Goal: Task Accomplishment & Management: Complete application form

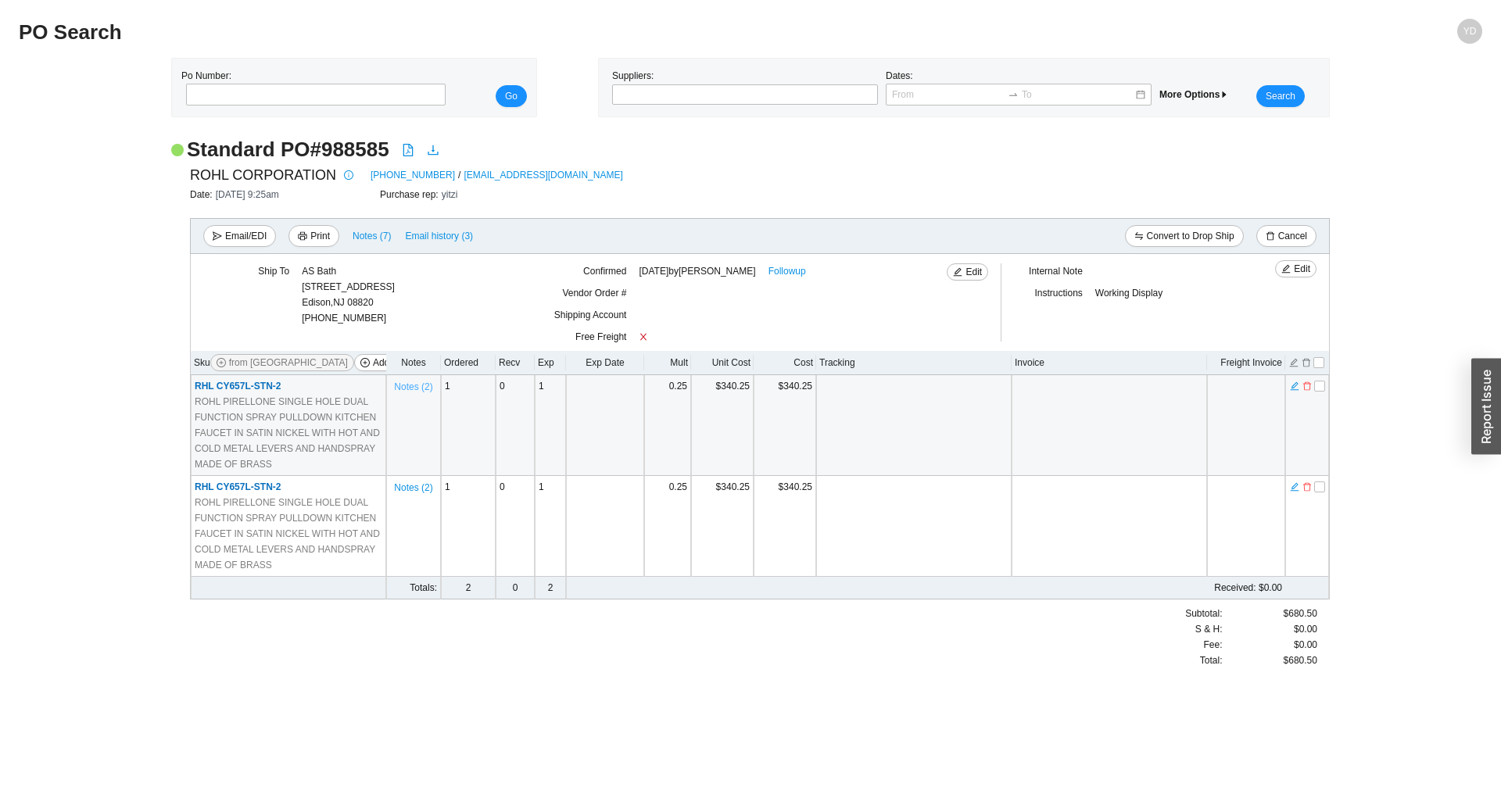
click at [412, 391] on span "Notes ( 2 )" at bounding box center [413, 386] width 38 height 15
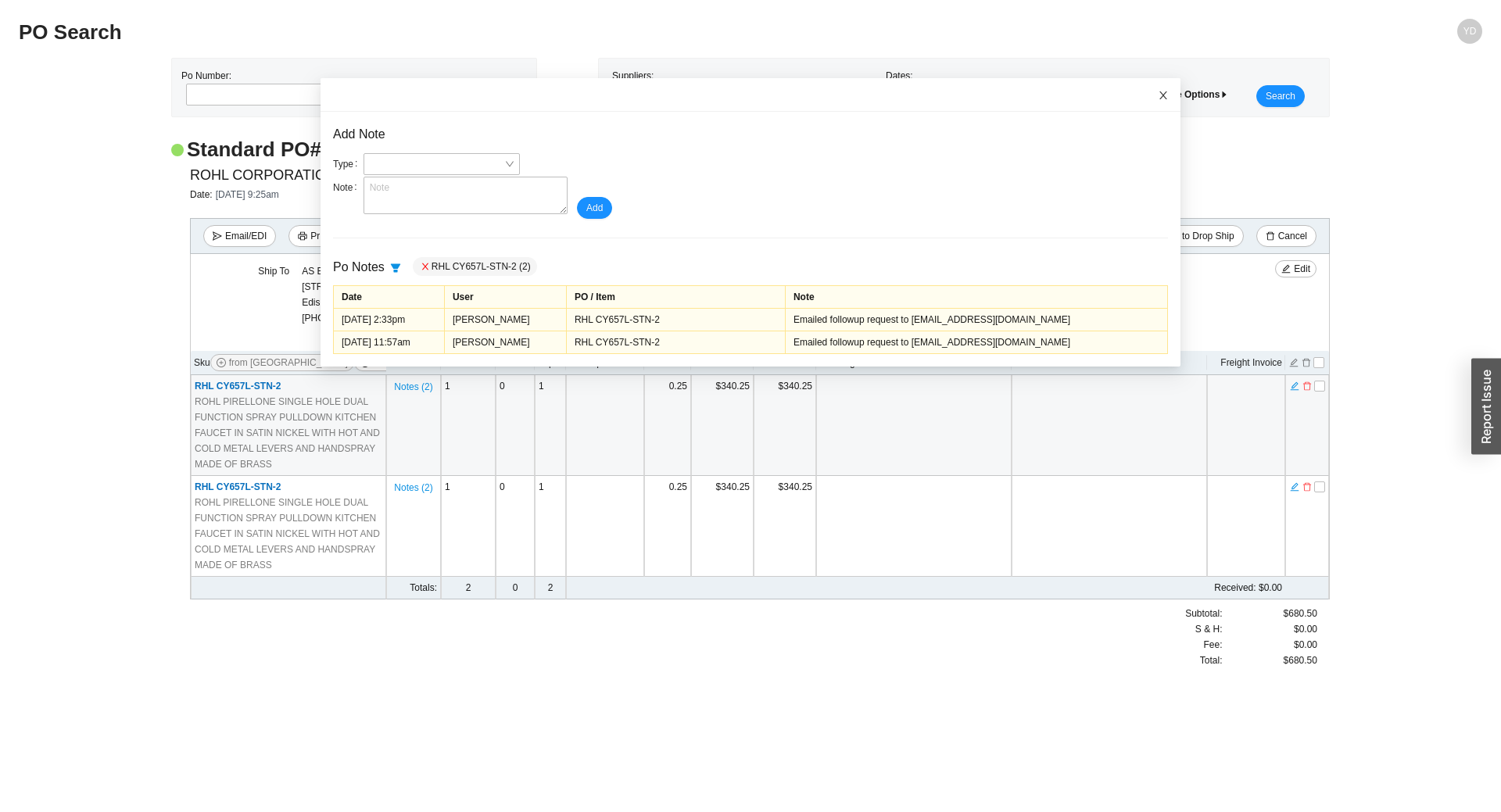
click at [1153, 96] on span "Close" at bounding box center [1164, 95] width 35 height 35
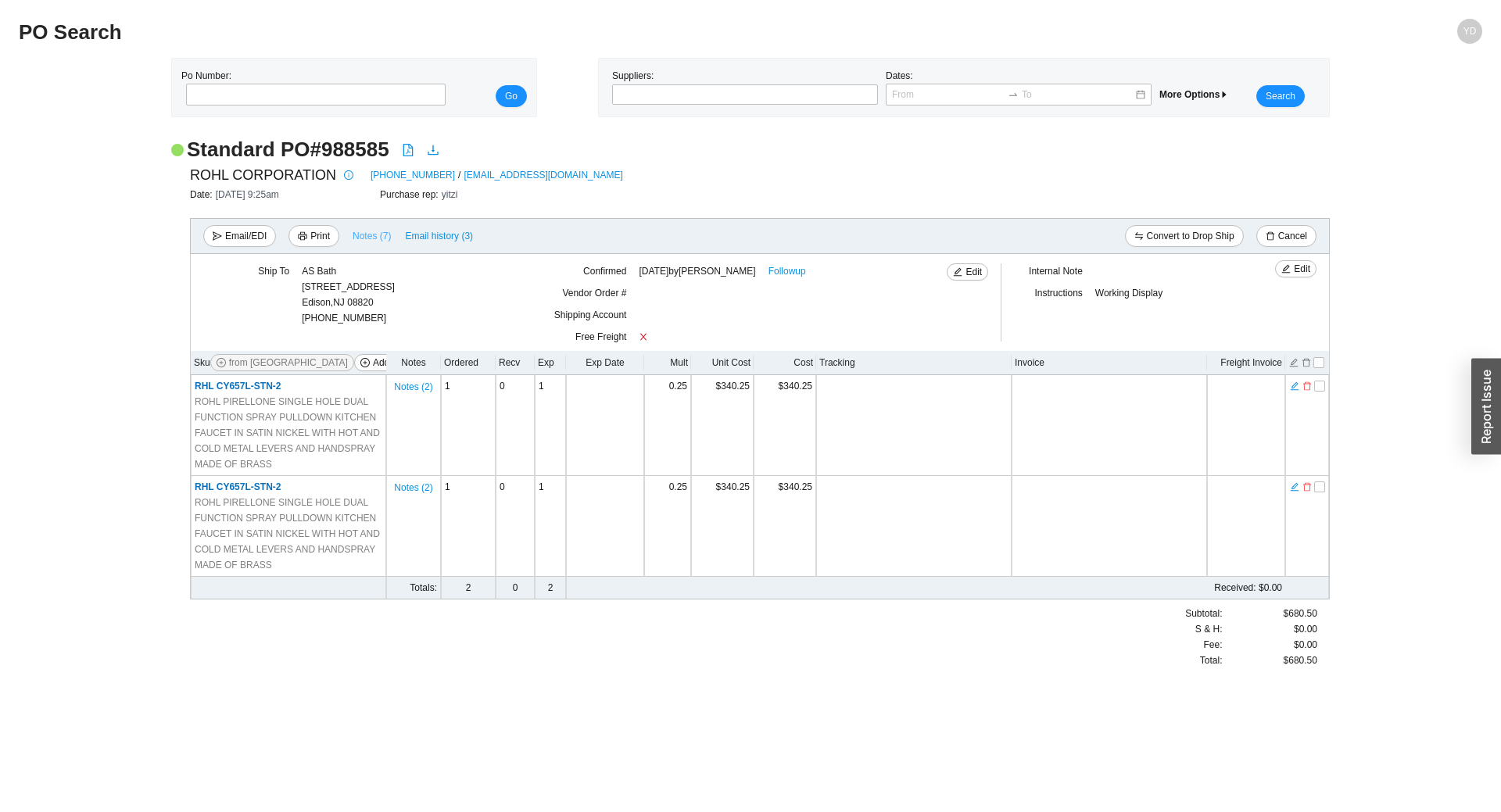
click at [364, 239] on span "Notes ( 7 )" at bounding box center [372, 236] width 38 height 15
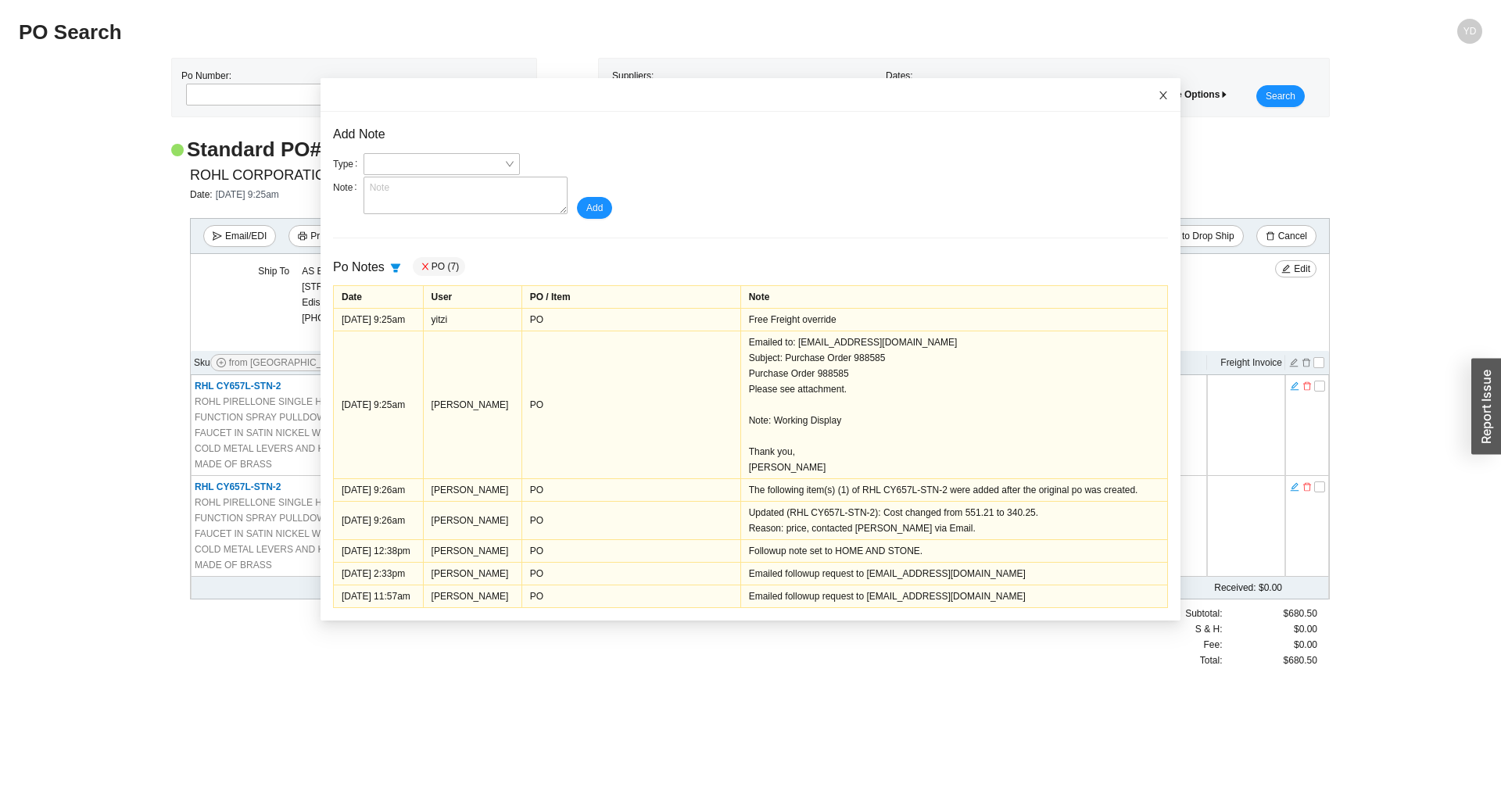
click at [1159, 96] on icon "close" at bounding box center [1163, 95] width 8 height 8
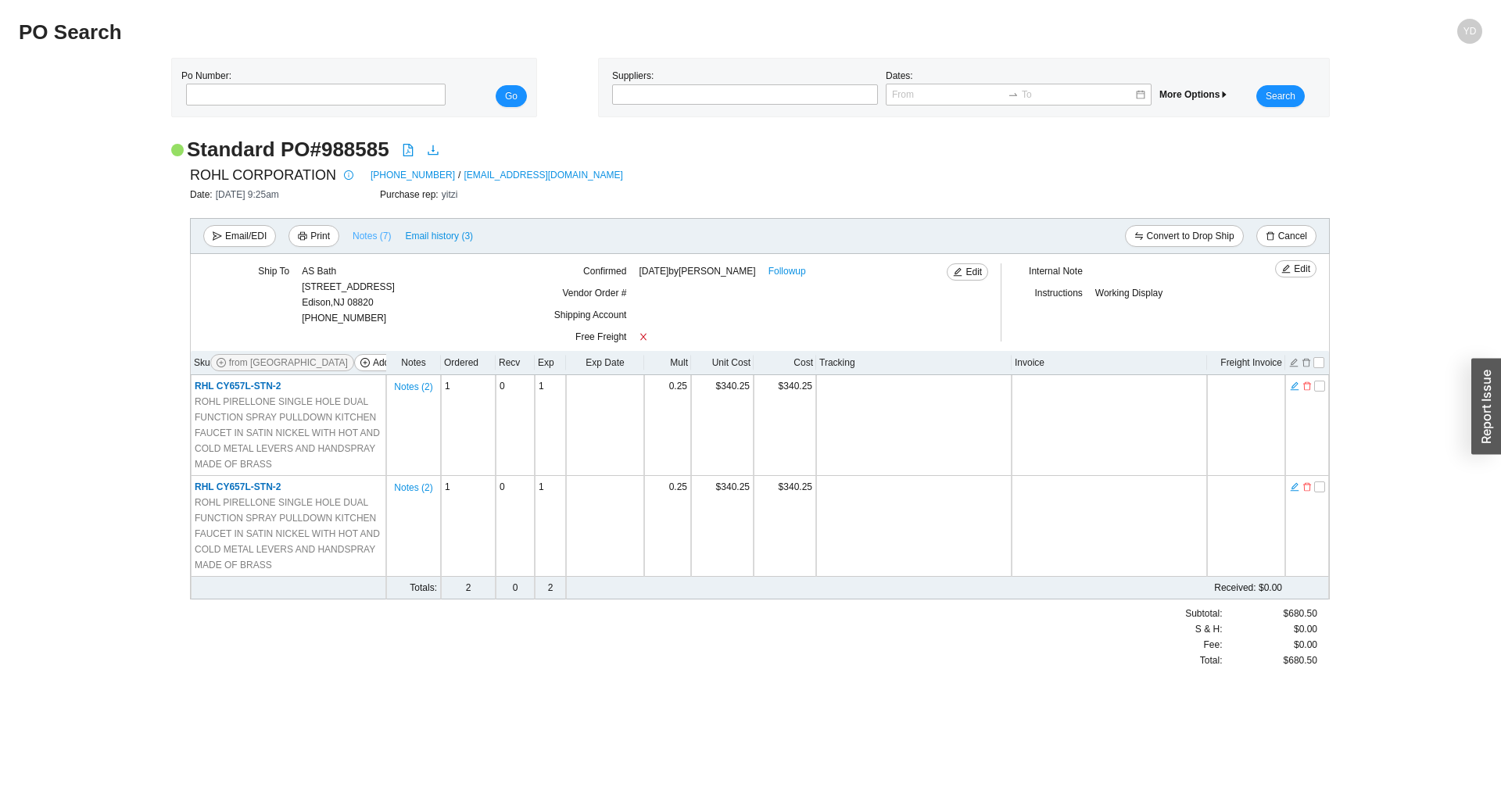
click at [368, 236] on span "Notes ( 7 )" at bounding box center [372, 236] width 38 height 15
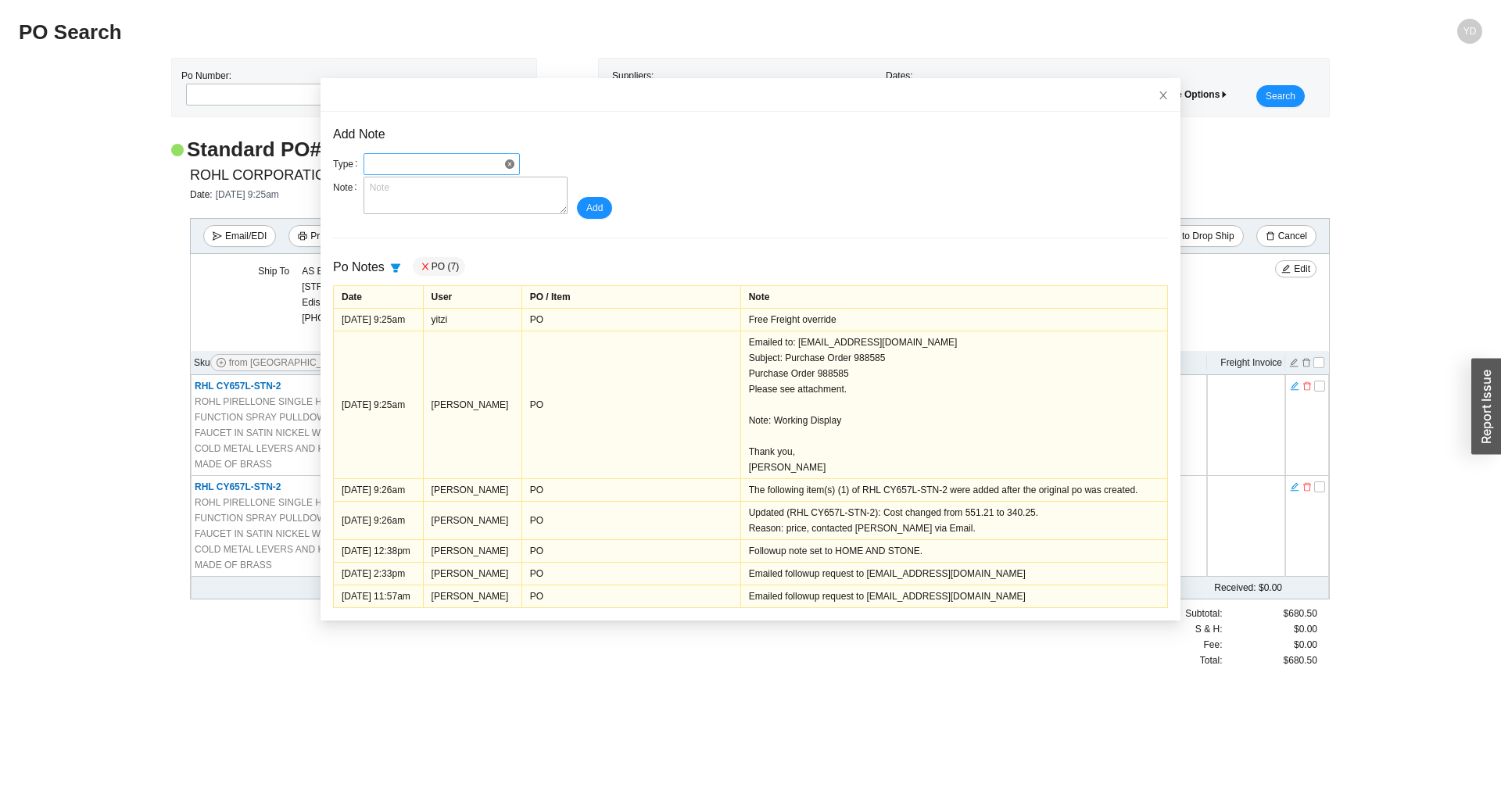
click at [393, 169] on span at bounding box center [441, 164] width 144 height 20
click at [415, 258] on div "Po Followup" at bounding box center [435, 257] width 144 height 14
click at [413, 201] on textarea at bounding box center [466, 195] width 204 height 37
type textarea "Y"
type textarea "do not follow up - yitz is working with the rep on this PO"
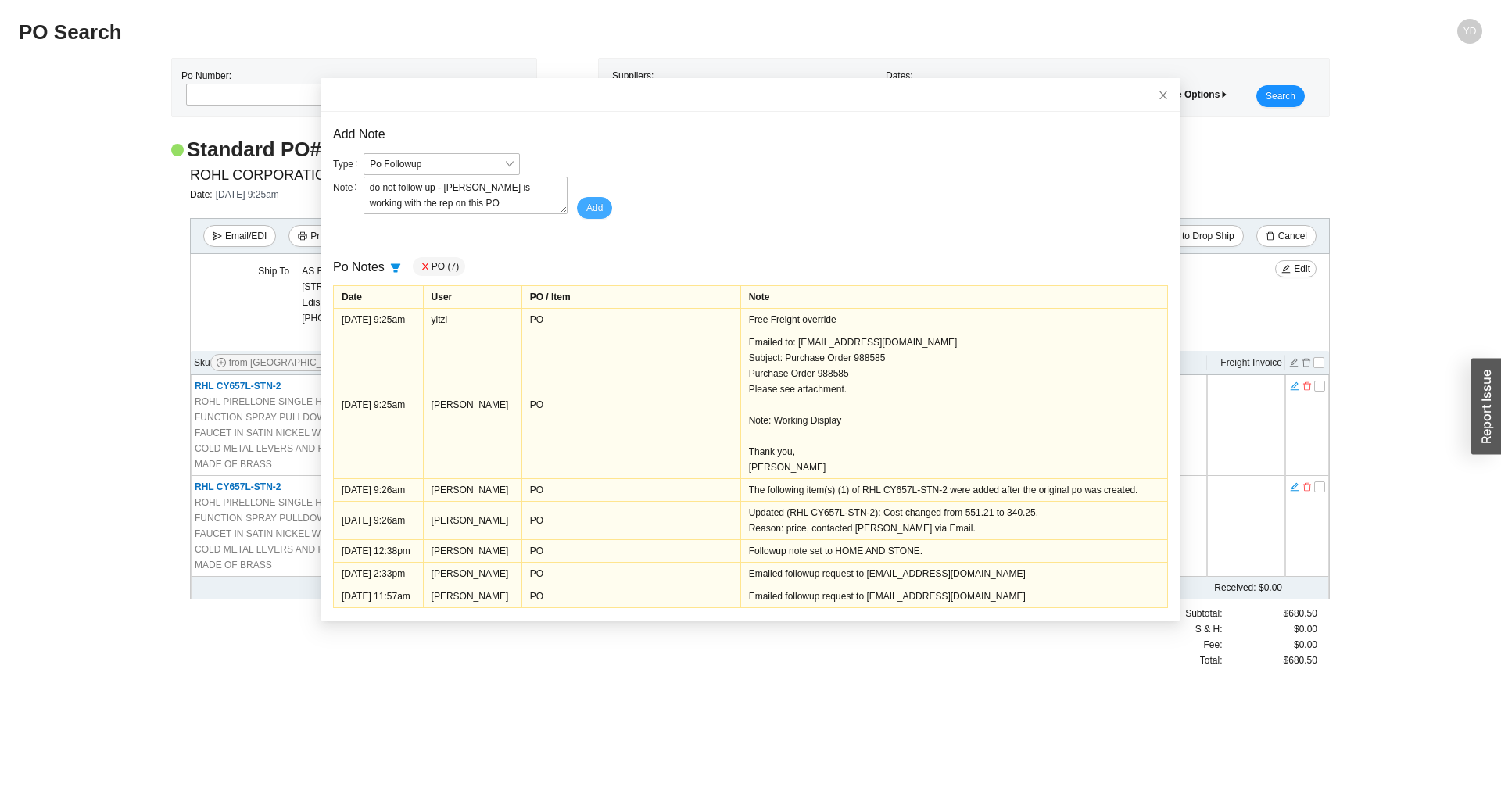
click at [577, 208] on button "Add" at bounding box center [594, 208] width 35 height 22
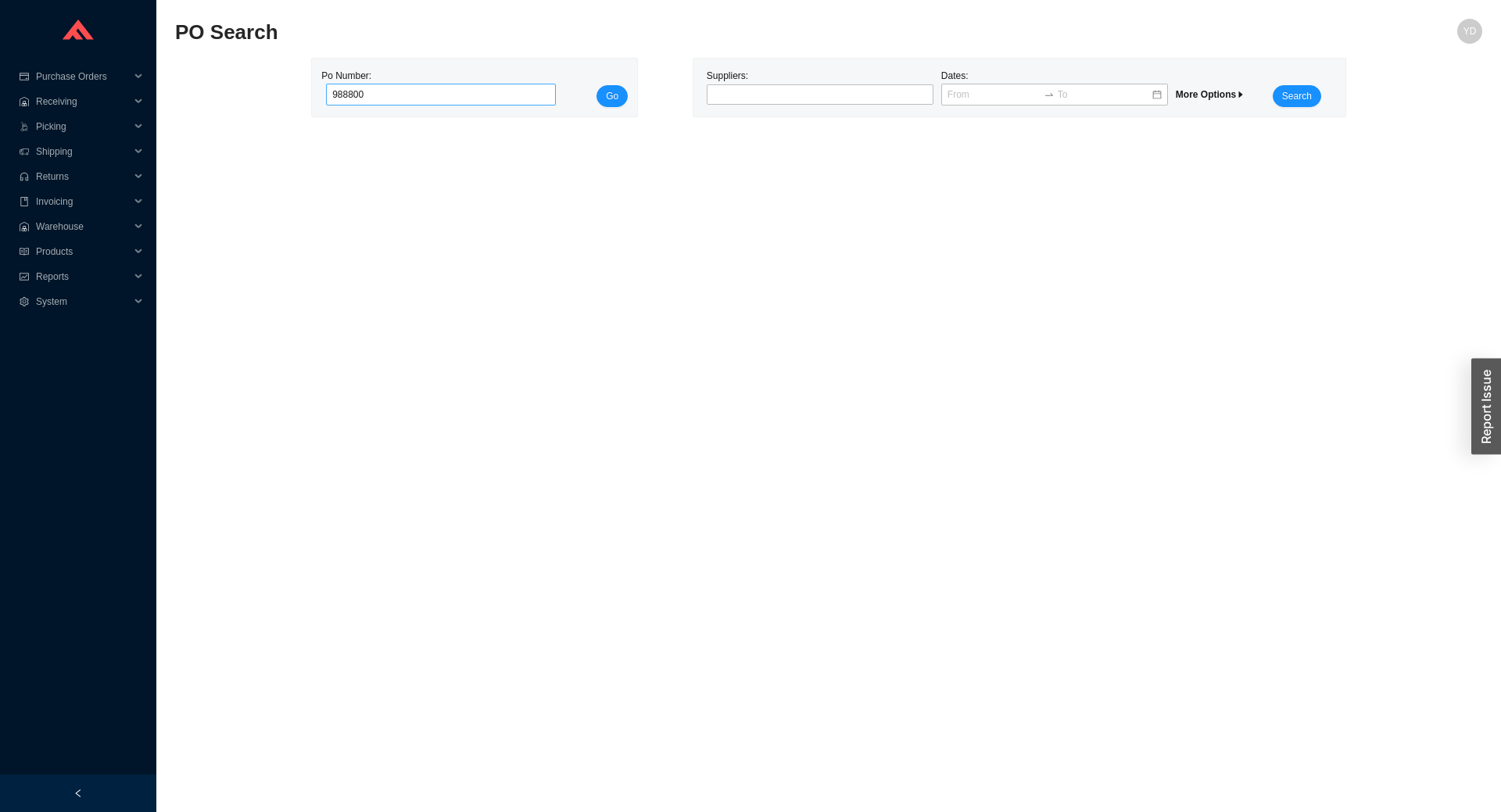
type input "988800"
click at [597, 85] on button "Go" at bounding box center [612, 96] width 31 height 22
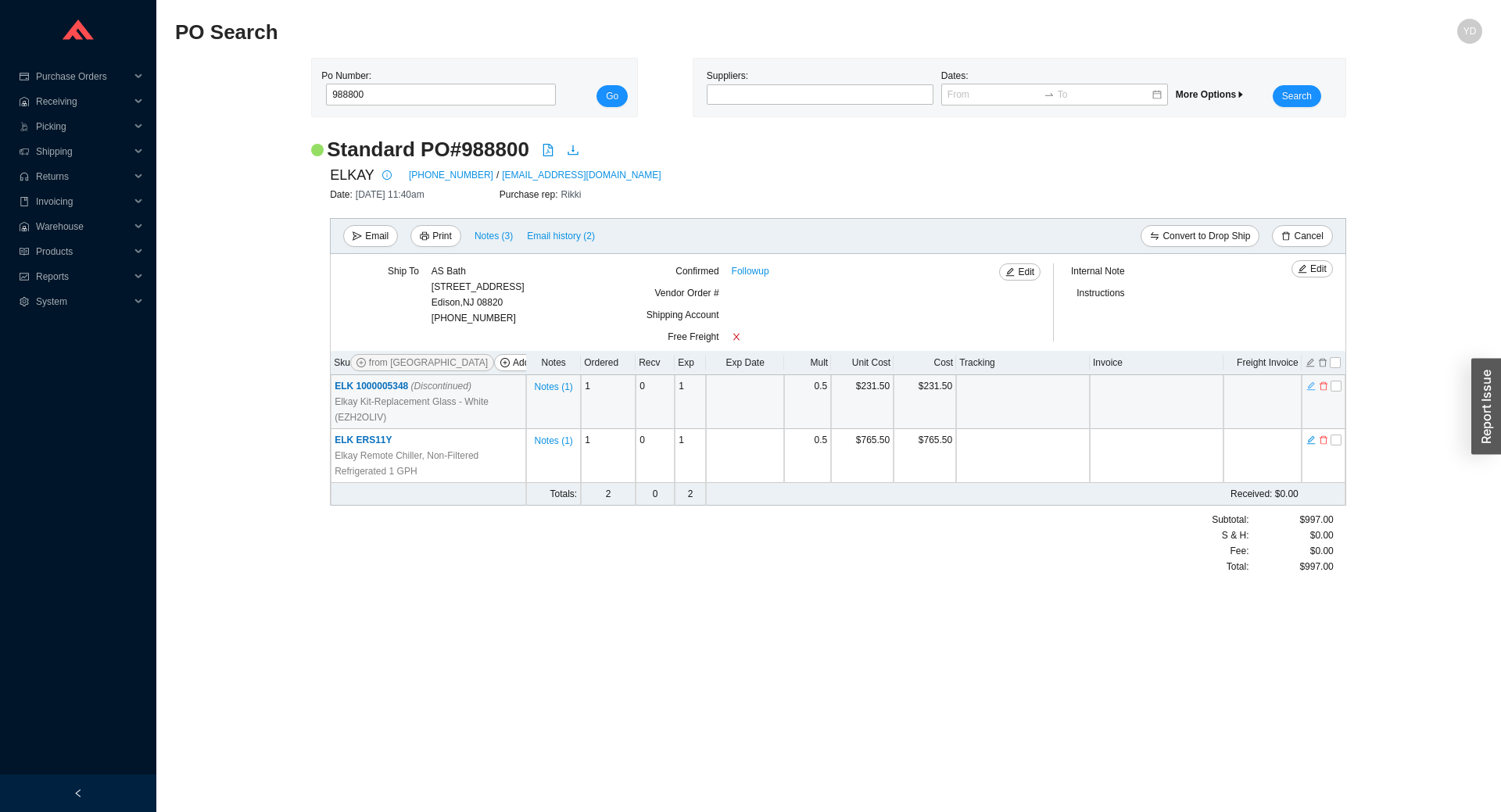
click at [1311, 386] on icon "edit" at bounding box center [1311, 386] width 9 height 11
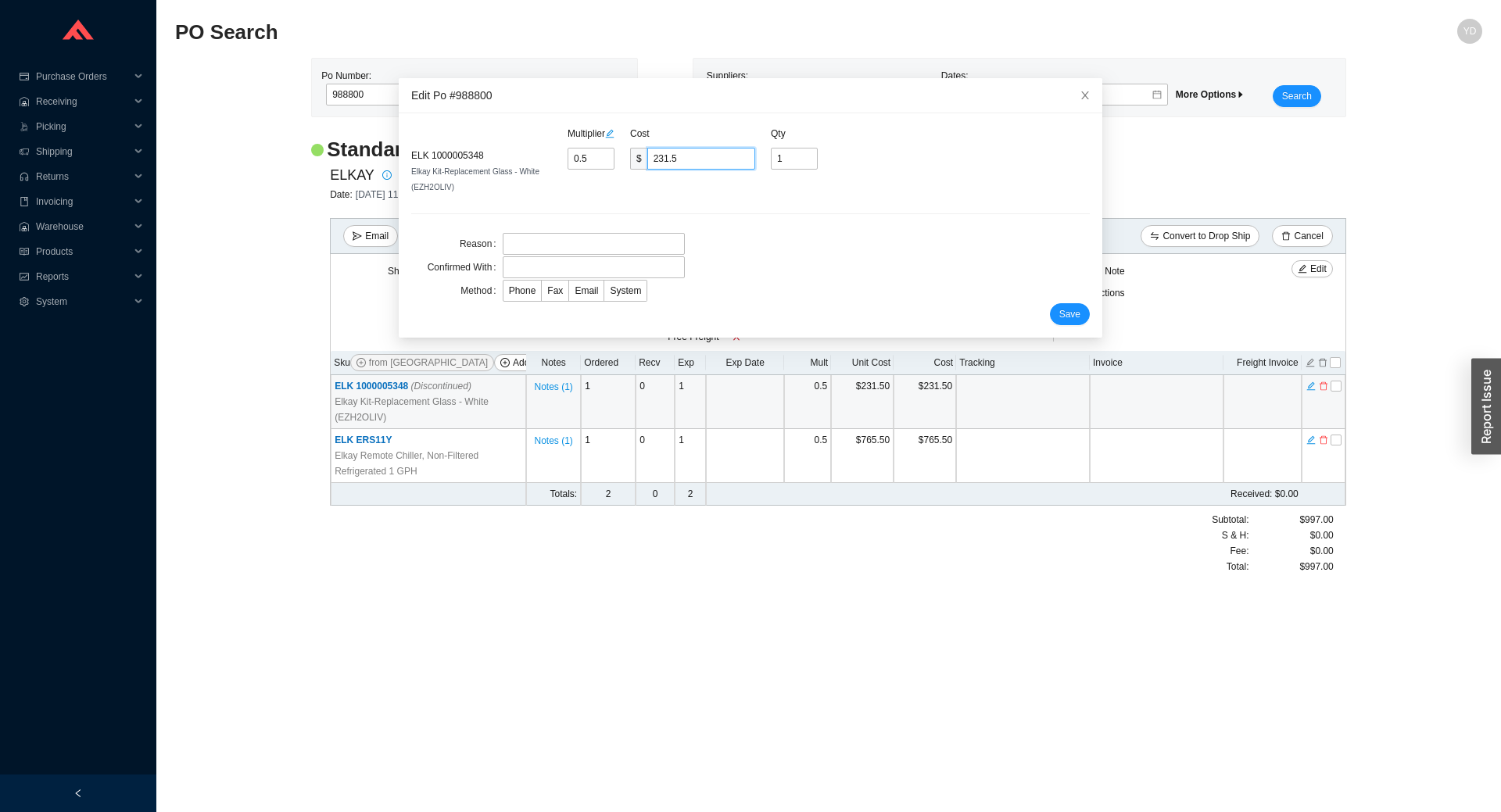
drag, startPoint x: 710, startPoint y: 161, endPoint x: 589, endPoint y: 185, distance: 123.4
click at [589, 185] on div "Multiplier Cost Qty ELK 1000005348 Elkay Kit-Replacement Glass - White (EZH2OLI…" at bounding box center [750, 160] width 679 height 69
type input "0.0043"
type input "2"
type input "0.0605"
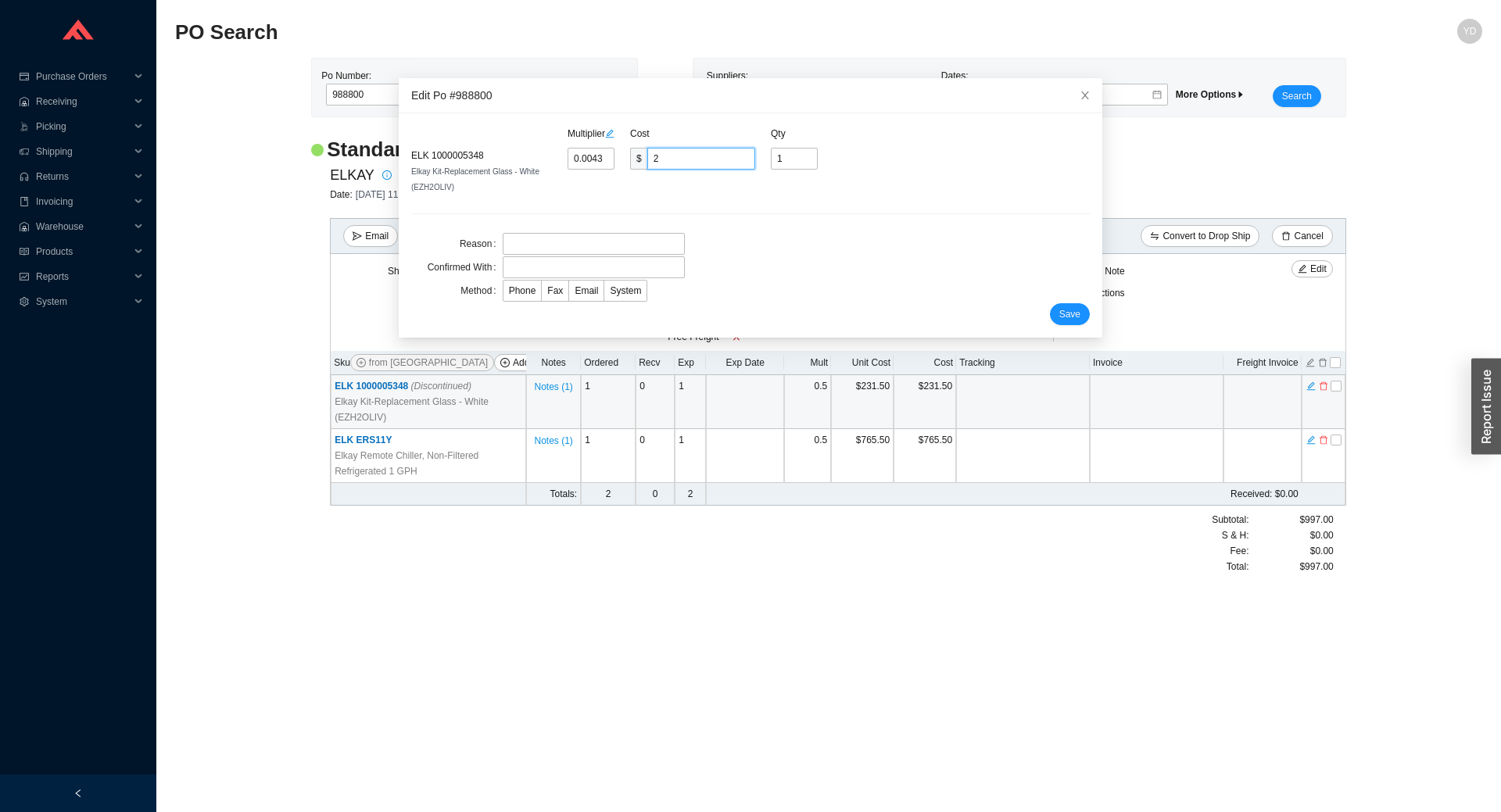
type input "28"
type input "0.6091"
type input "282."
type input "0.6102"
type input "282.5"
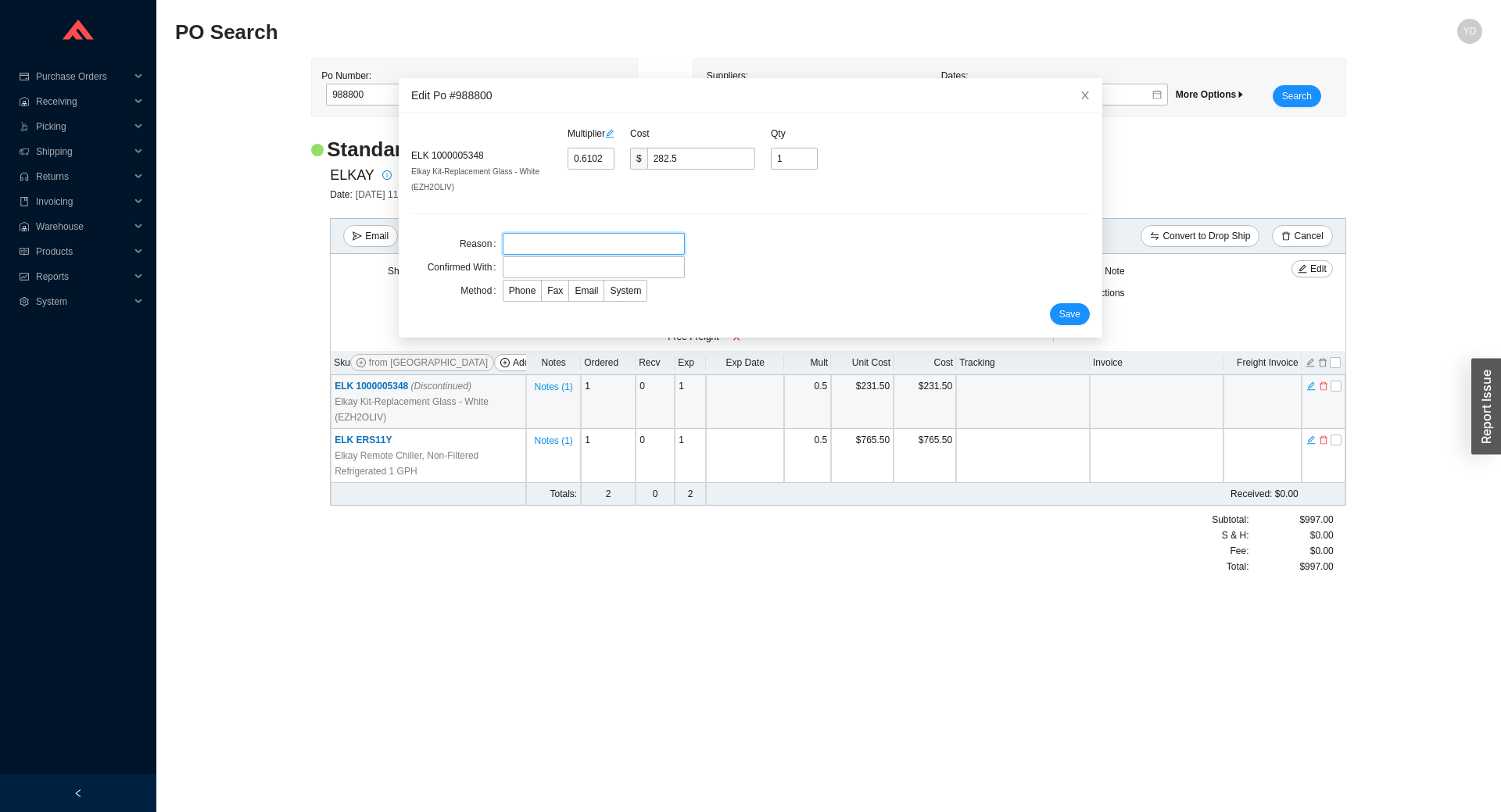
click at [615, 236] on input "text" at bounding box center [593, 244] width 182 height 22
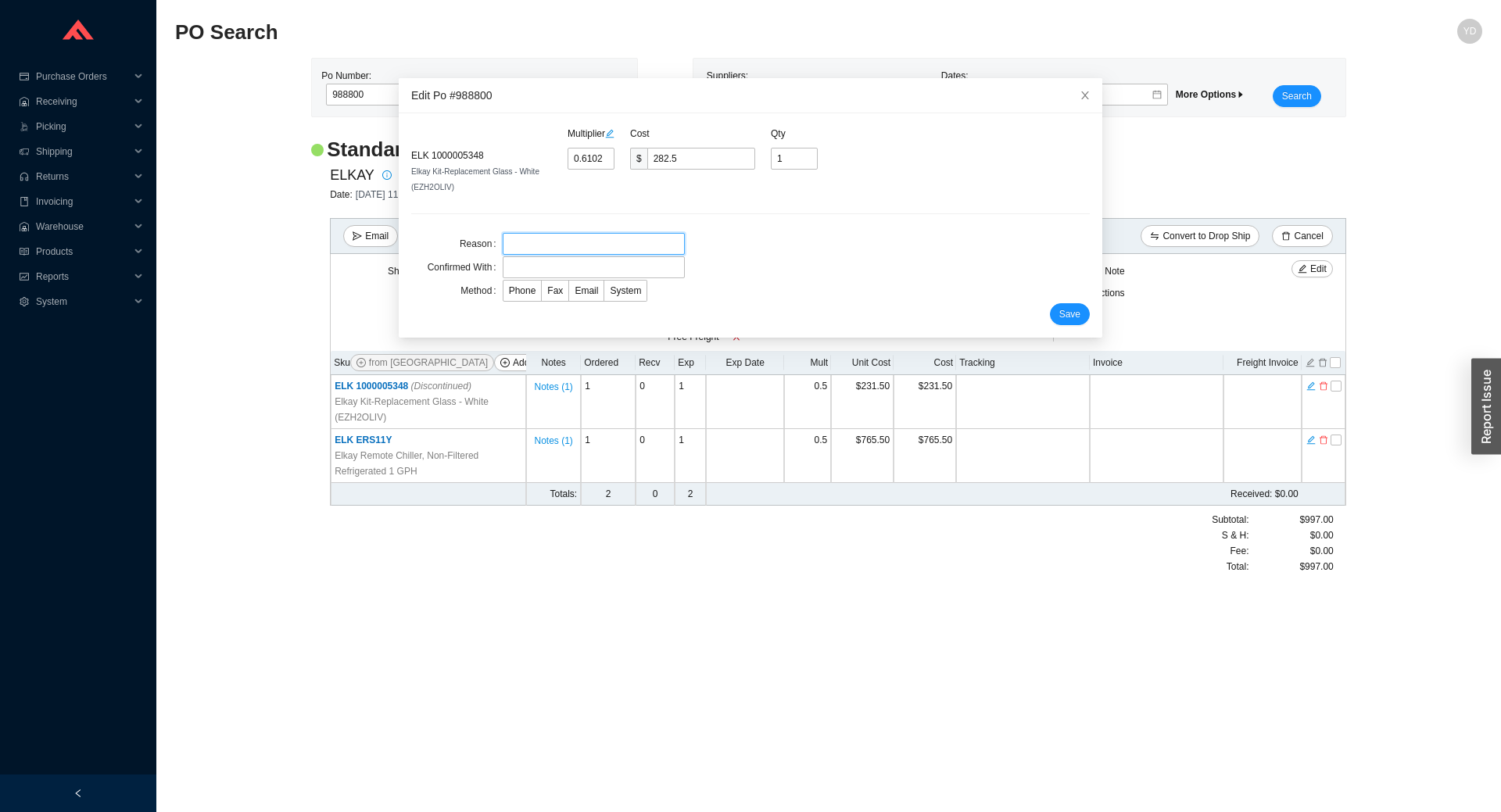
type input "--"
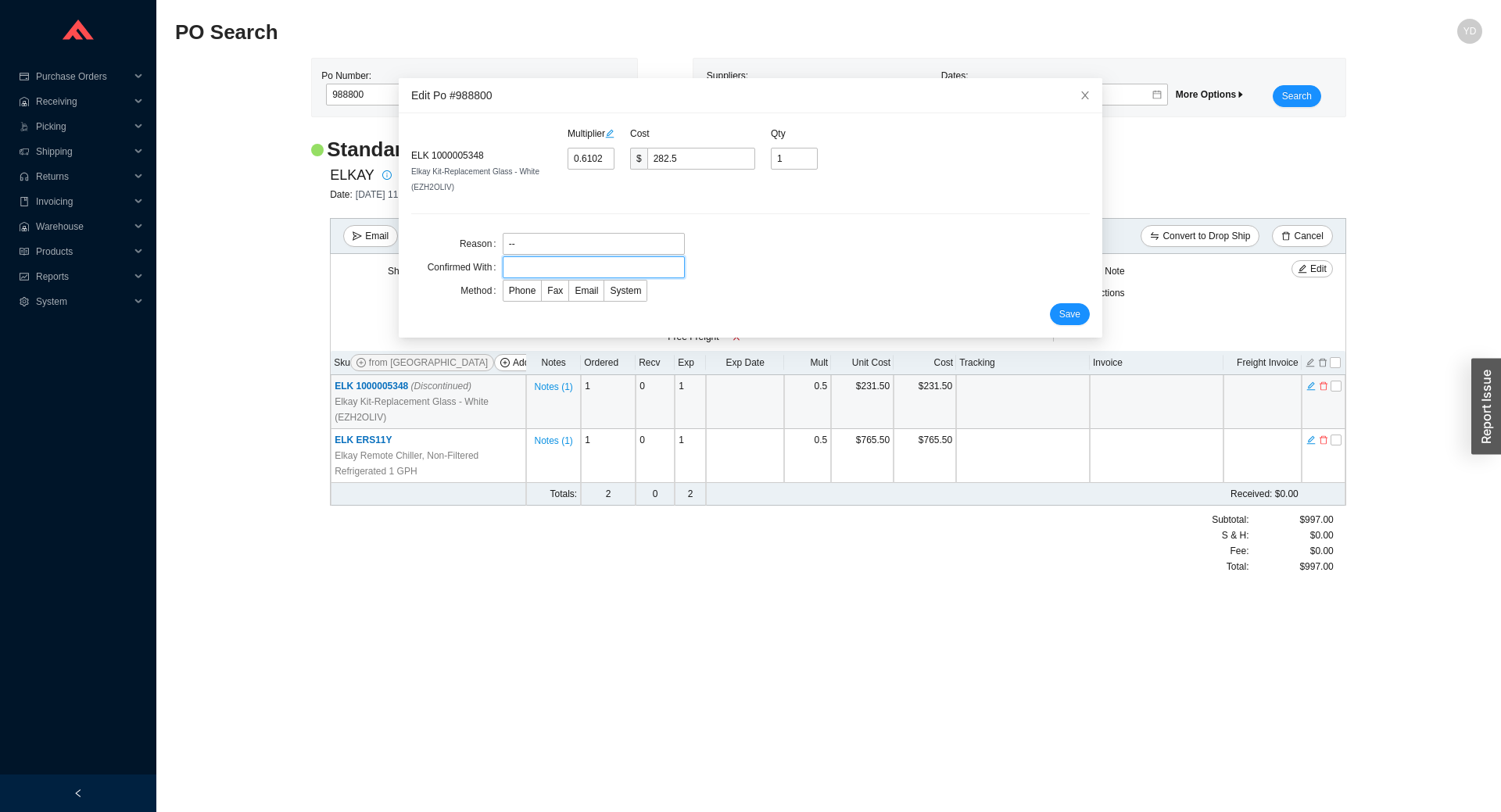
click at [543, 265] on input "text" at bounding box center [593, 267] width 182 height 22
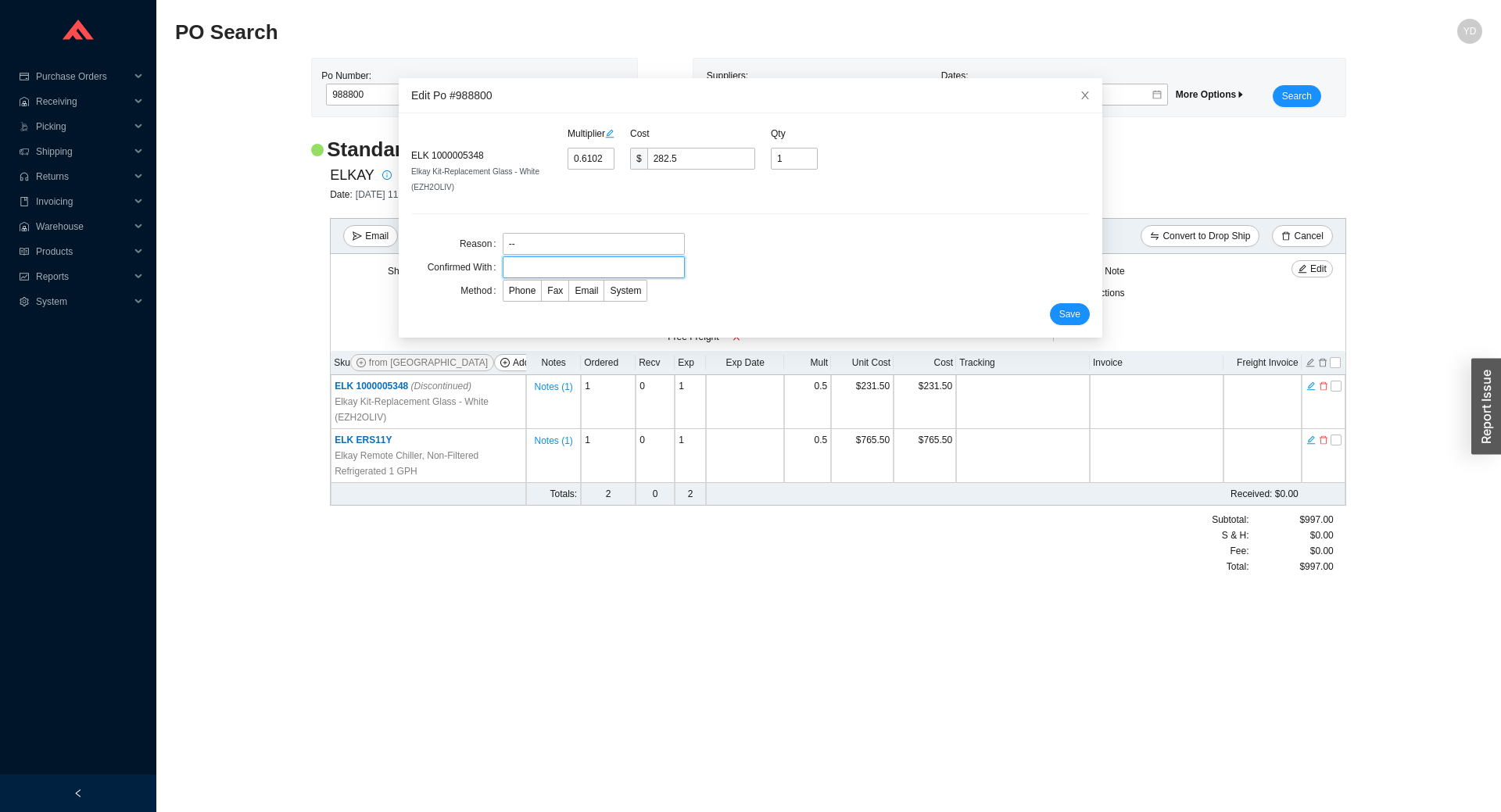
type input "esther"
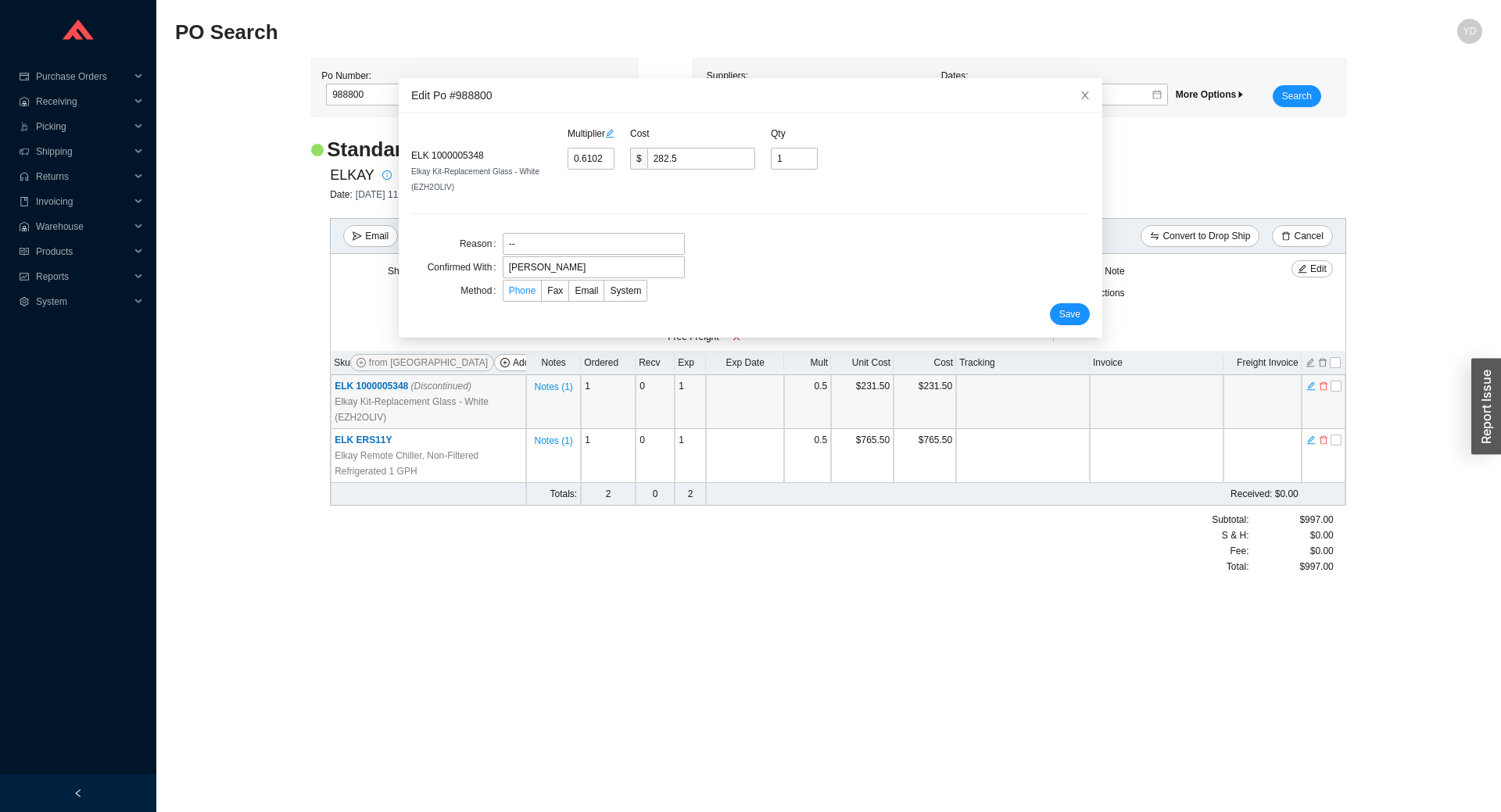
click at [523, 293] on span "Phone" at bounding box center [522, 291] width 27 height 11
click at [503, 294] on input "Phone" at bounding box center [503, 294] width 0 height 0
click at [1059, 308] on span "Save" at bounding box center [1069, 314] width 21 height 15
